Goal: Transaction & Acquisition: Purchase product/service

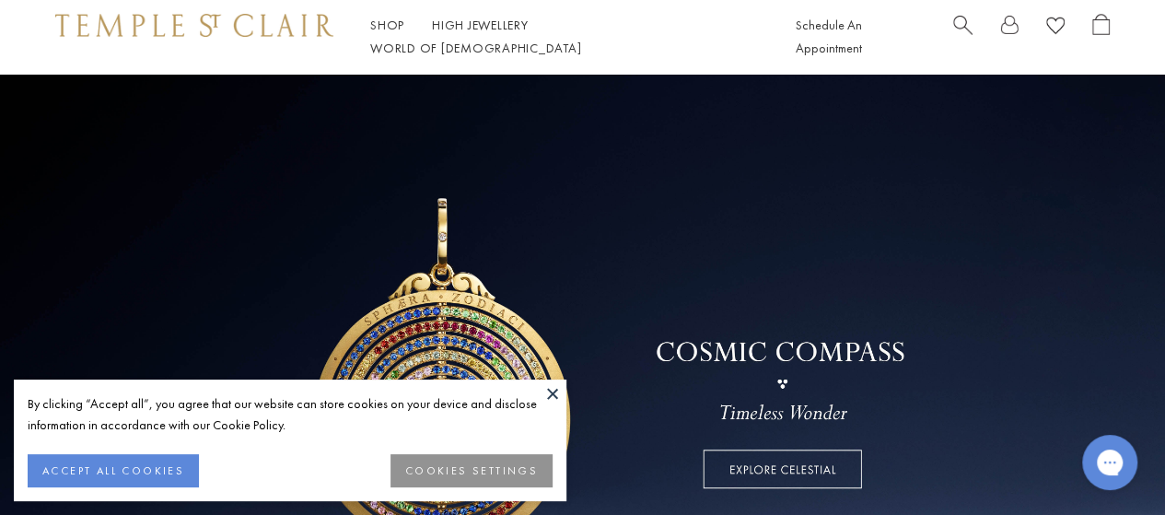
click at [960, 33] on span "Search" at bounding box center [962, 23] width 19 height 19
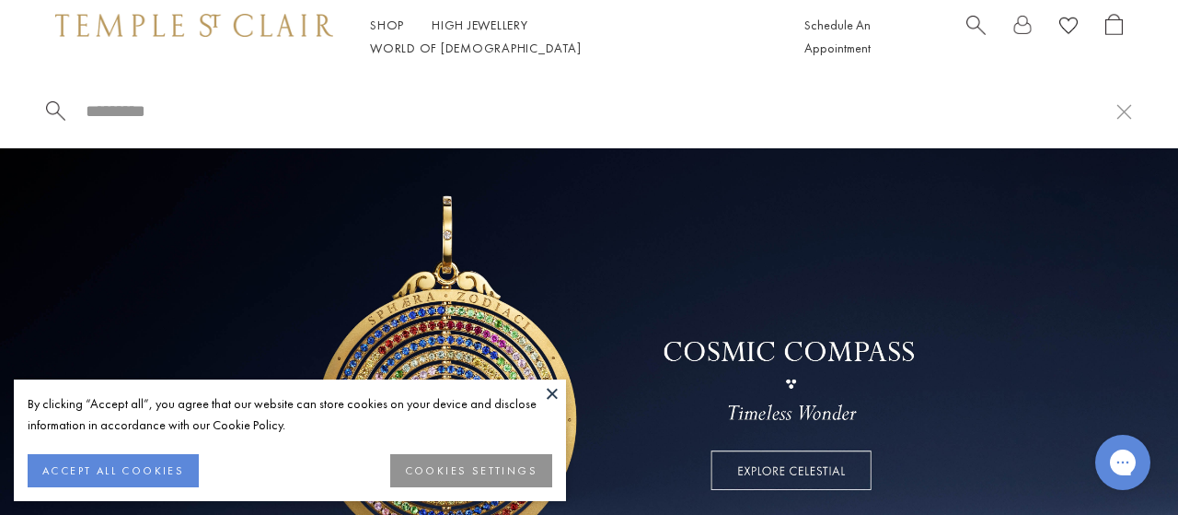
click at [446, 114] on input "search" at bounding box center [600, 110] width 1033 height 21
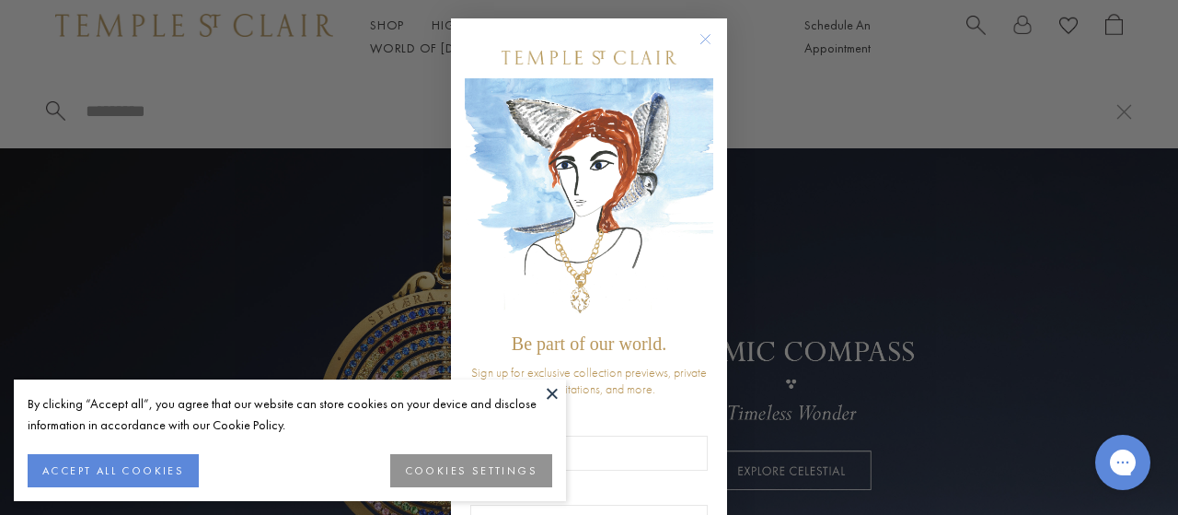
click at [695, 43] on circle "Close dialog" at bounding box center [706, 40] width 22 height 22
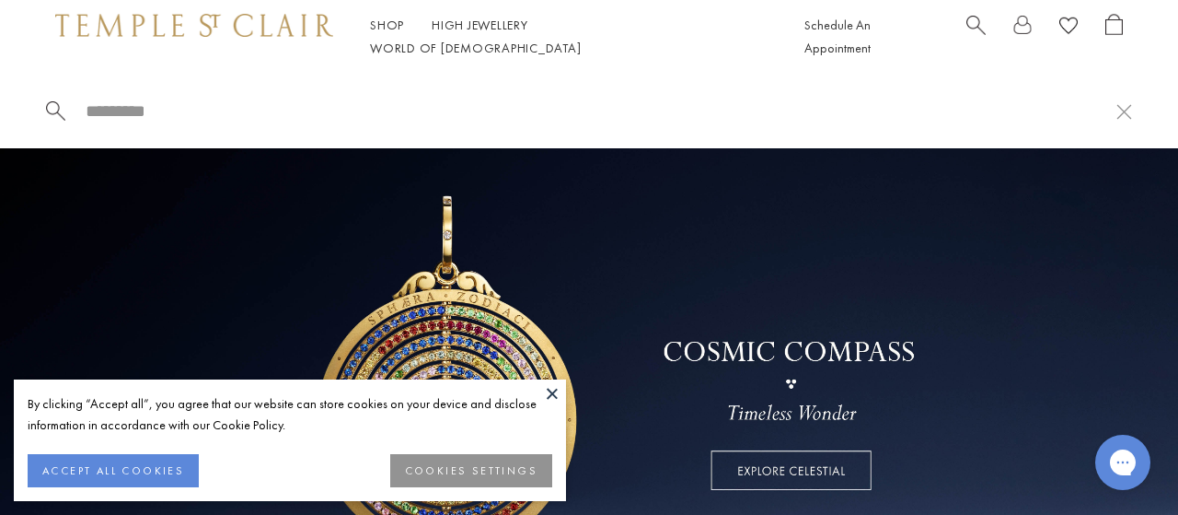
click at [119, 106] on input "search" at bounding box center [600, 110] width 1033 height 21
paste input "**********"
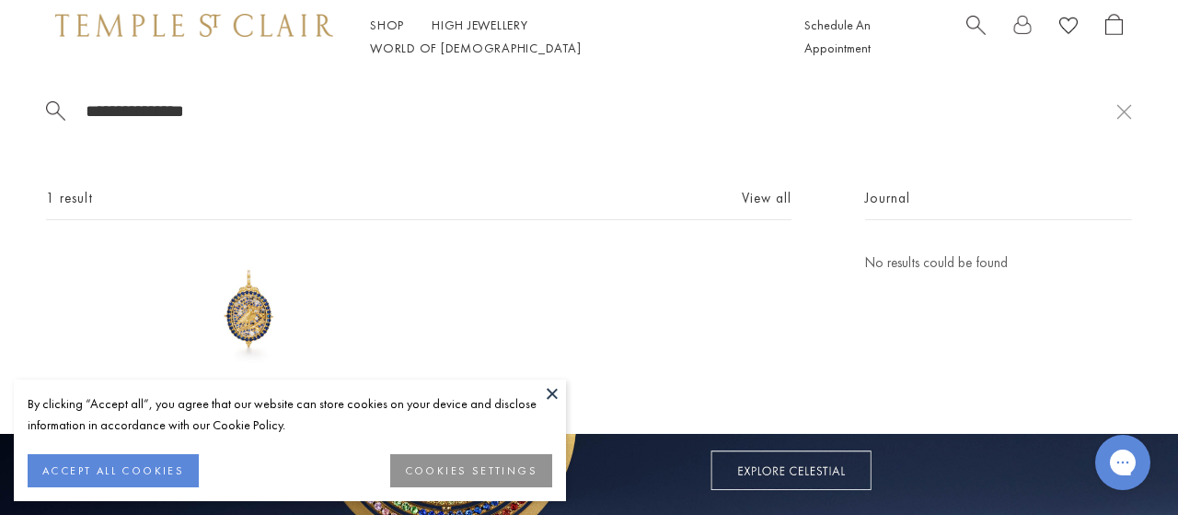
type input "**********"
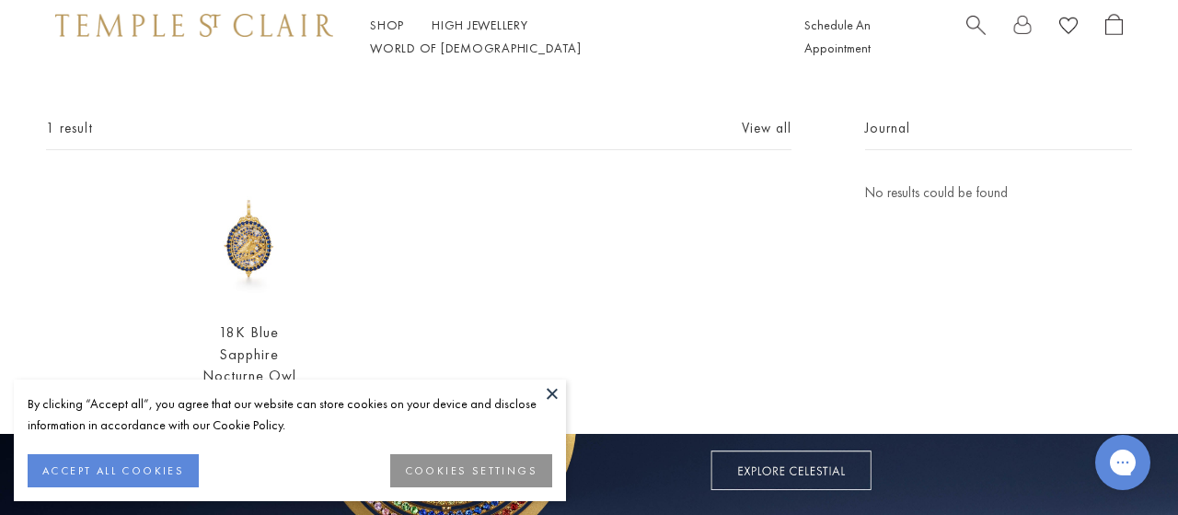
scroll to position [78, 0]
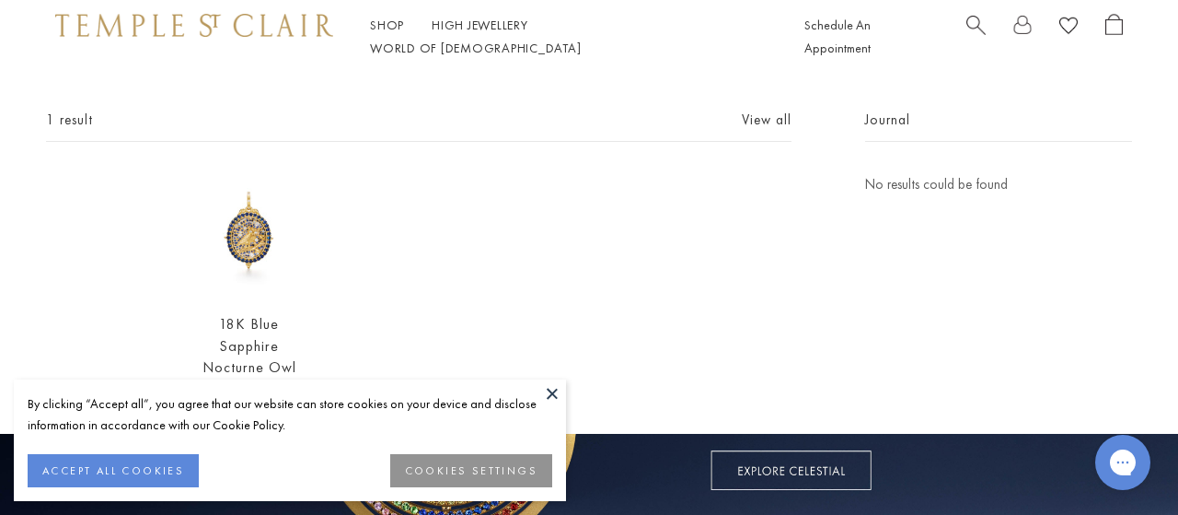
click at [239, 246] on img at bounding box center [249, 234] width 123 height 123
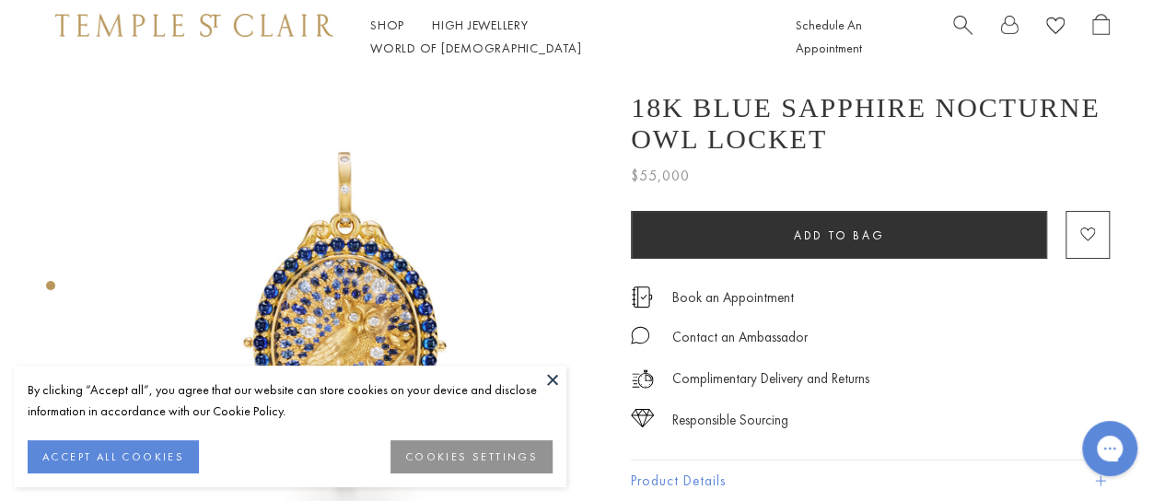
click at [545, 377] on button at bounding box center [553, 379] width 28 height 28
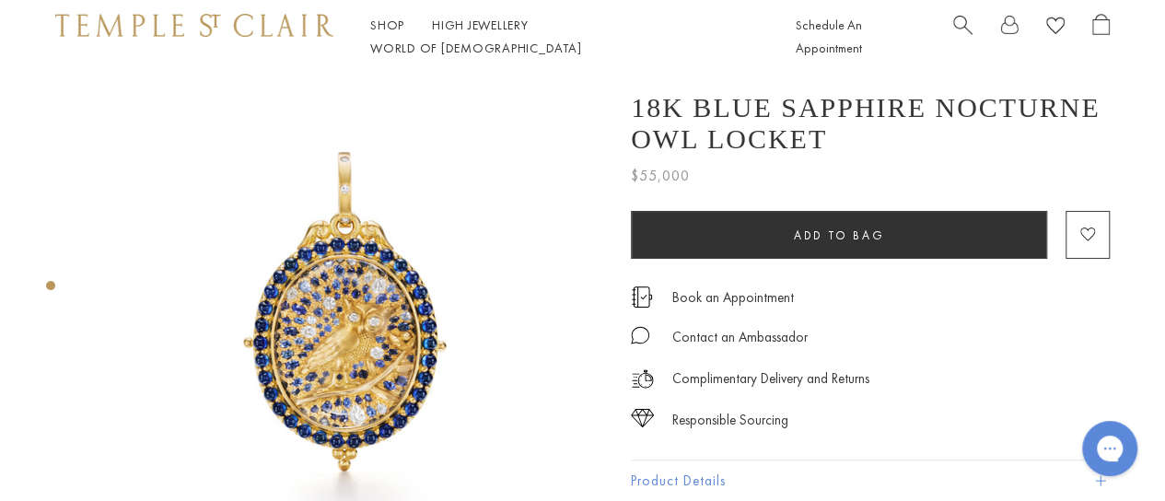
click at [642, 475] on button "Product Details" at bounding box center [870, 480] width 479 height 41
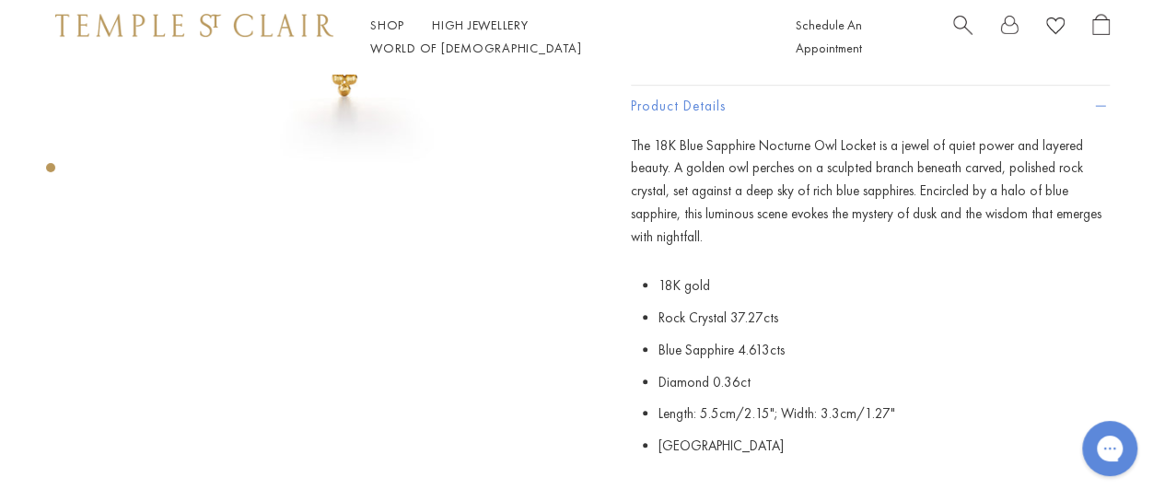
scroll to position [378, 0]
